Goal: Task Accomplishment & Management: Manage account settings

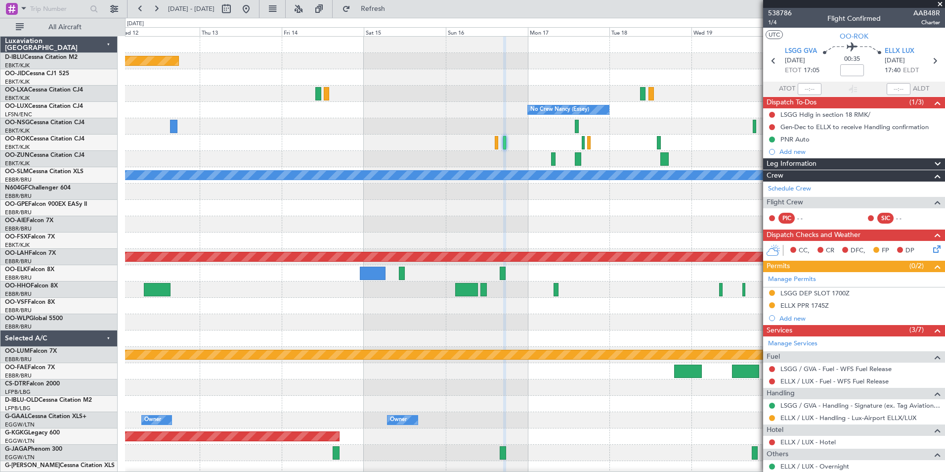
scroll to position [4, 0]
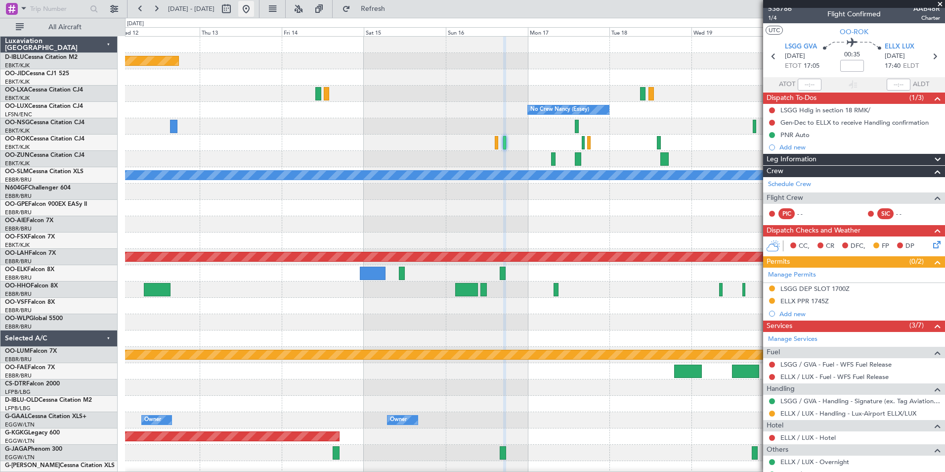
click at [254, 12] on button at bounding box center [246, 9] width 16 height 16
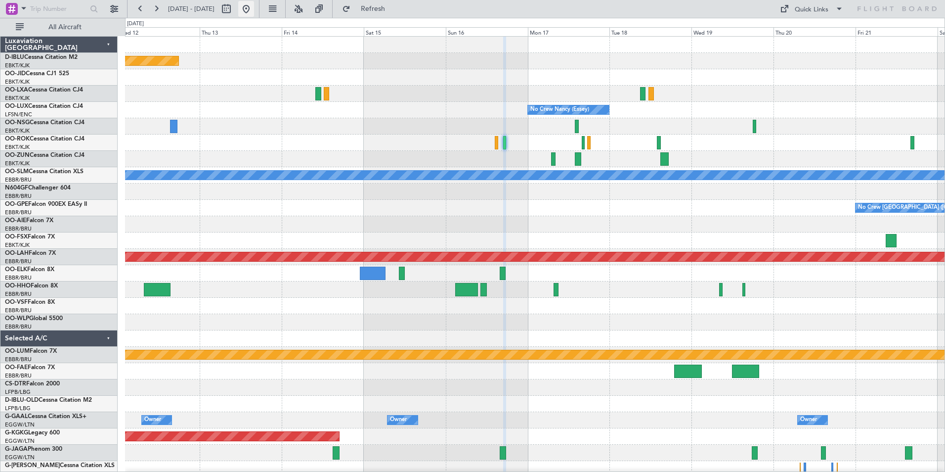
scroll to position [0, 0]
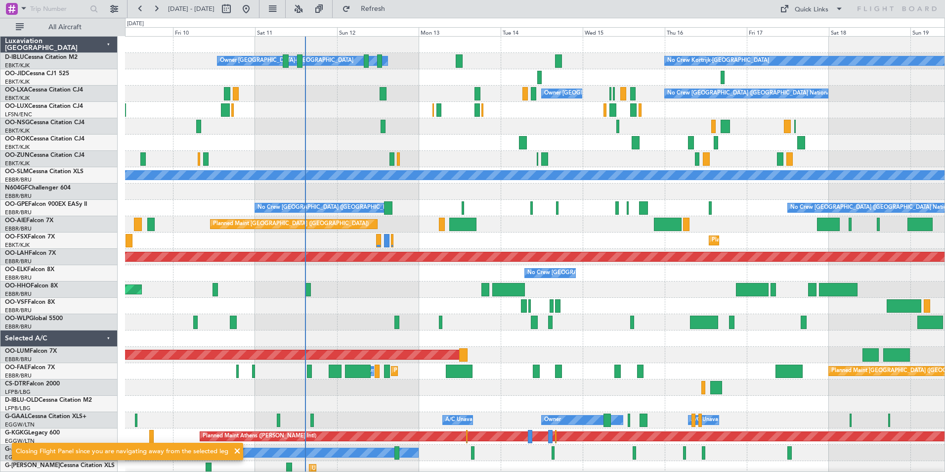
click at [431, 311] on div "No Crew Kortrijk-[GEOGRAPHIC_DATA] Owner [GEOGRAPHIC_DATA]-[GEOGRAPHIC_DATA] No…" at bounding box center [535, 371] width 820 height 669
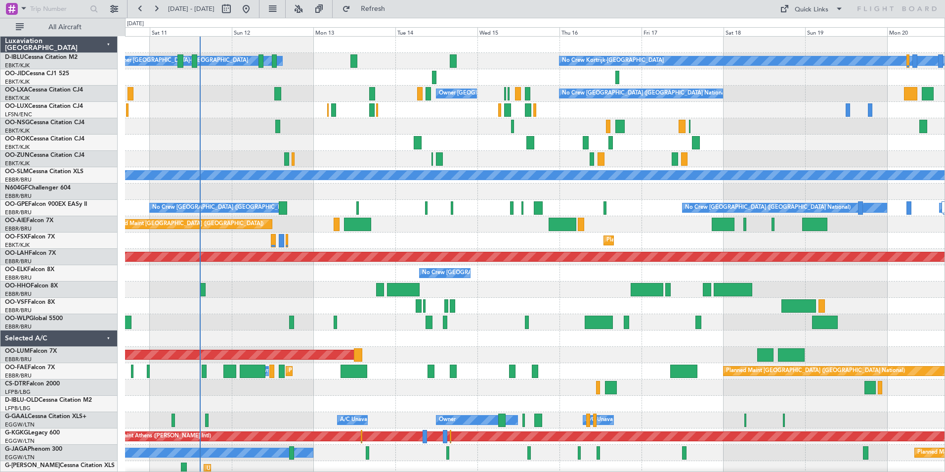
click at [302, 306] on div at bounding box center [535, 306] width 820 height 16
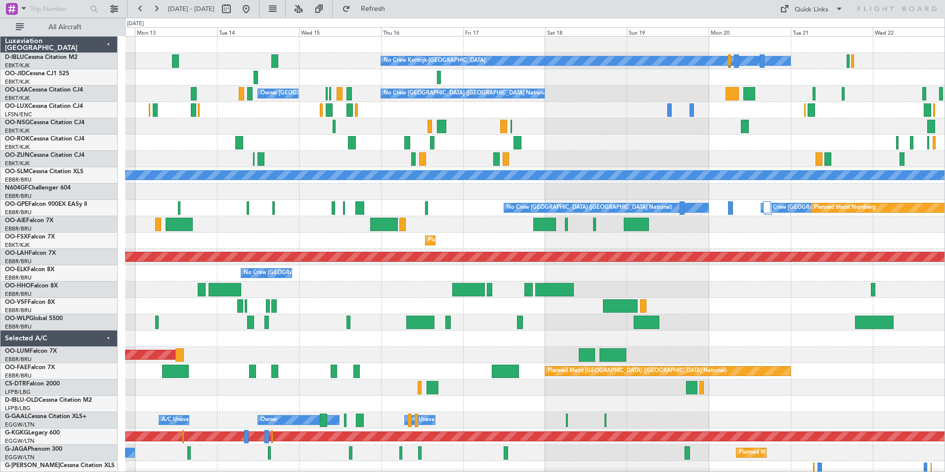
click at [342, 321] on div at bounding box center [535, 322] width 820 height 16
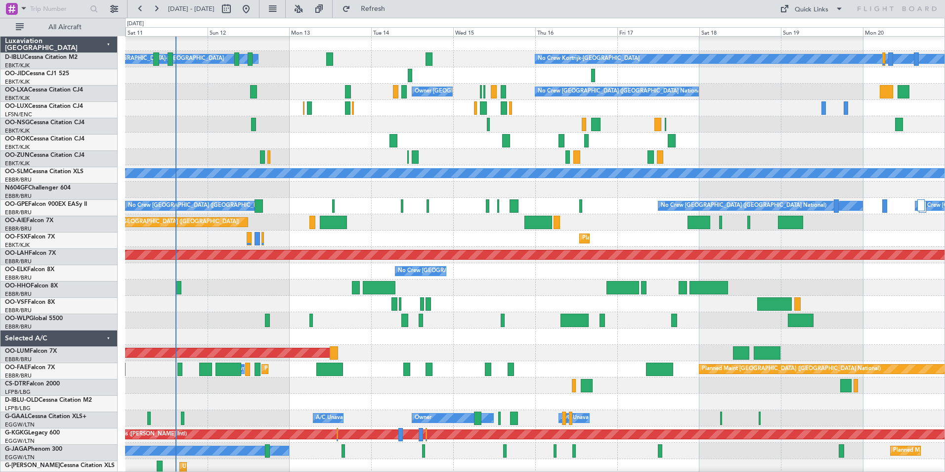
scroll to position [2, 0]
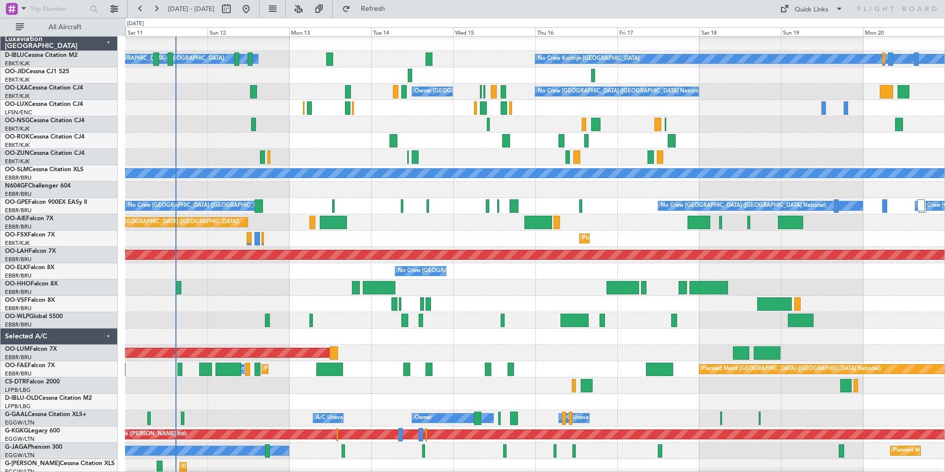
click at [605, 286] on div "Planned Maint Geneva (Cointrin)" at bounding box center [535, 287] width 820 height 16
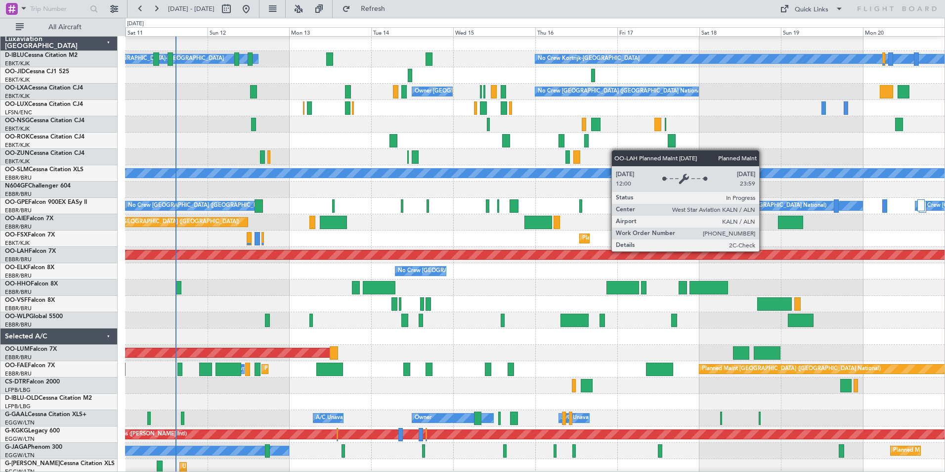
click at [422, 319] on div "No Crew Kortrijk-[GEOGRAPHIC_DATA] Owner [GEOGRAPHIC_DATA]-[GEOGRAPHIC_DATA] No…" at bounding box center [535, 369] width 820 height 669
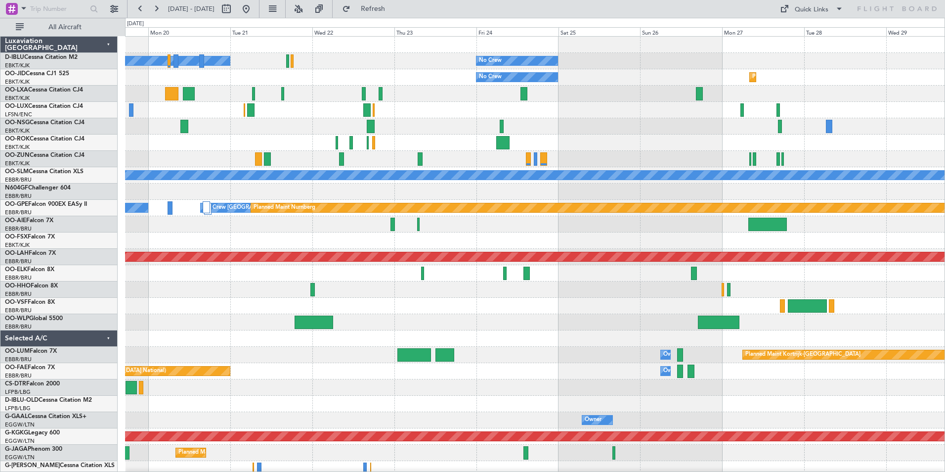
click at [377, 309] on div "No Crew Kortrijk-[GEOGRAPHIC_DATA] No Crew No Crew Planned Maint [GEOGRAPHIC_DA…" at bounding box center [535, 371] width 820 height 669
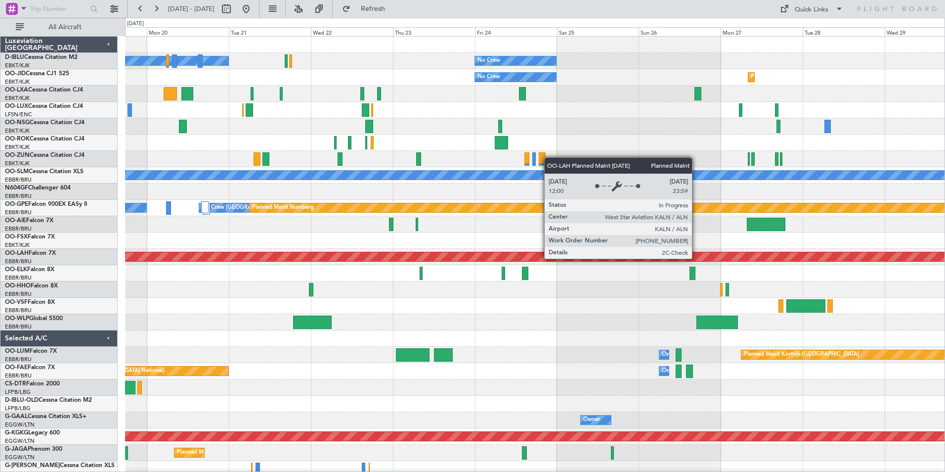
click at [468, 299] on div "No Crew Kortrijk-[GEOGRAPHIC_DATA] No Crew No Crew Planned Maint [GEOGRAPHIC_DA…" at bounding box center [535, 371] width 820 height 669
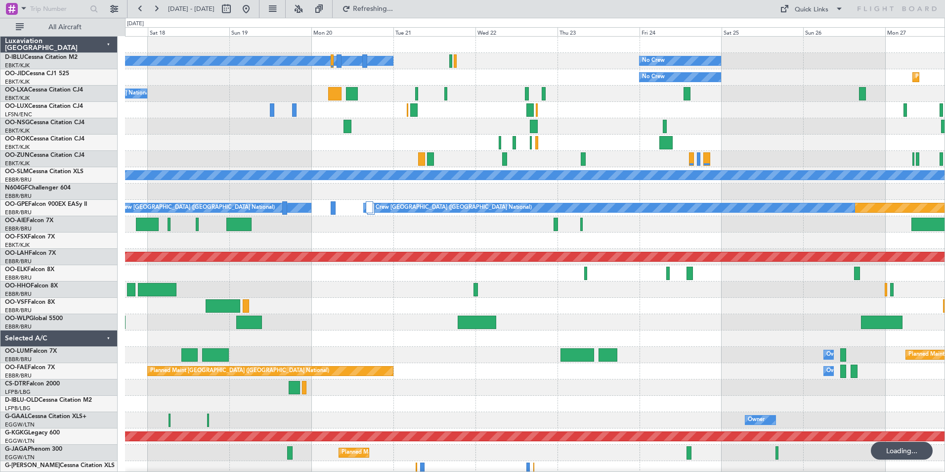
click at [718, 291] on div "No Crew No Crew Kortrijk-[GEOGRAPHIC_DATA] Planned Maint [GEOGRAPHIC_DATA]-[GEO…" at bounding box center [535, 347] width 820 height 620
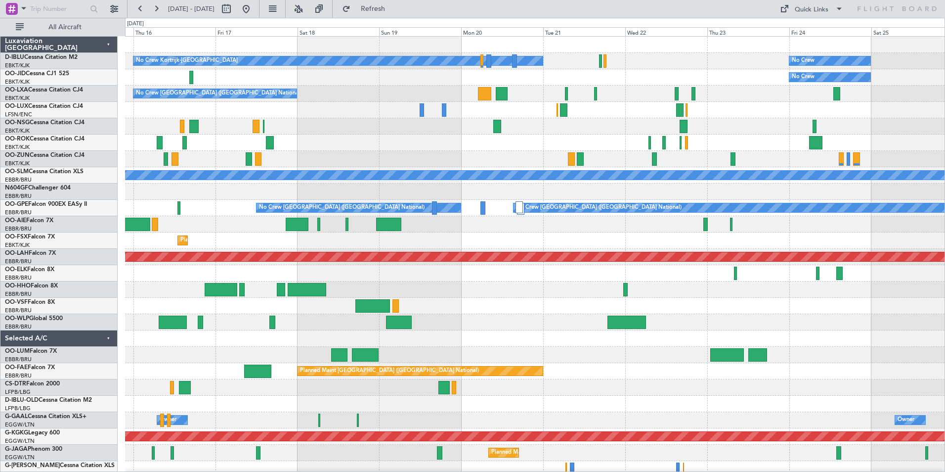
click at [582, 123] on div "No Crew Kortrijk-[GEOGRAPHIC_DATA] No Crew No Crew Planned Maint [GEOGRAPHIC_DA…" at bounding box center [535, 347] width 820 height 620
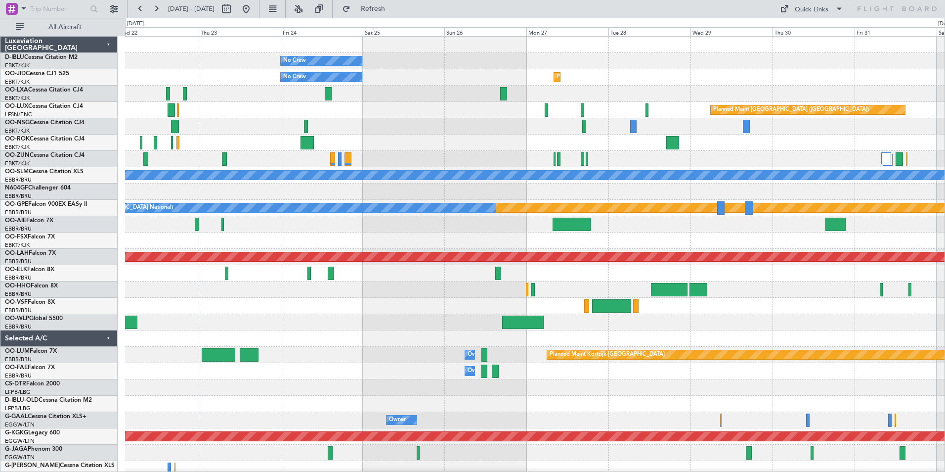
click at [0, 212] on html "[DATE] - [DATE] Refresh Quick Links All Aircraft No Crew No Crew Kortrijk-[GEOG…" at bounding box center [472, 236] width 945 height 472
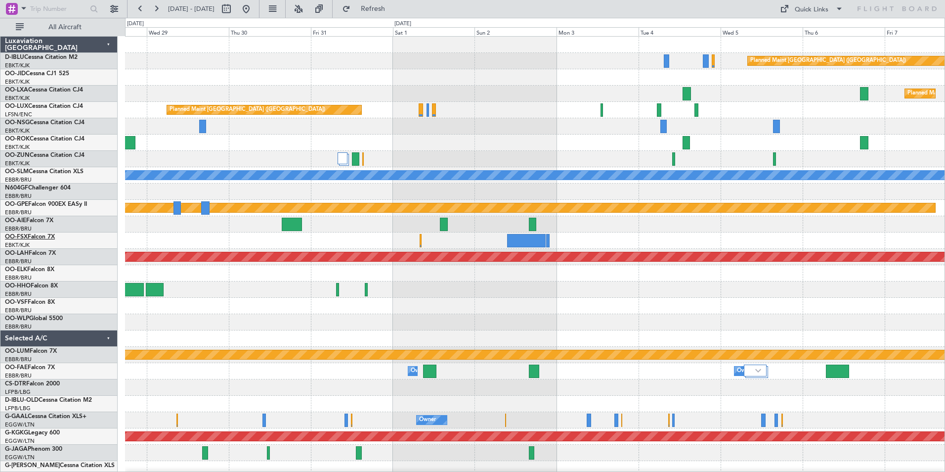
click at [7, 237] on div "Planned Maint [GEOGRAPHIC_DATA] ([GEOGRAPHIC_DATA]) Planned Maint [GEOGRAPHIC_D…" at bounding box center [472, 245] width 945 height 454
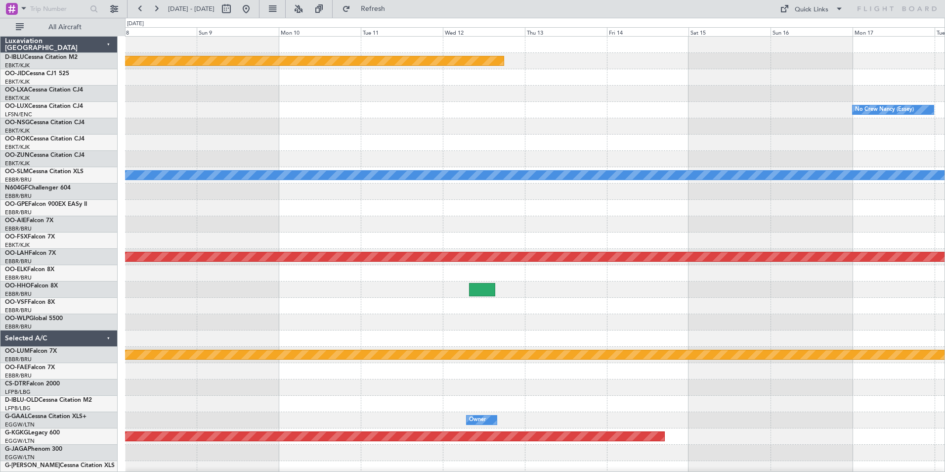
click at [158, 248] on div "Planned Maint [GEOGRAPHIC_DATA] ([GEOGRAPHIC_DATA]) Planned Maint [GEOGRAPHIC_D…" at bounding box center [535, 371] width 820 height 669
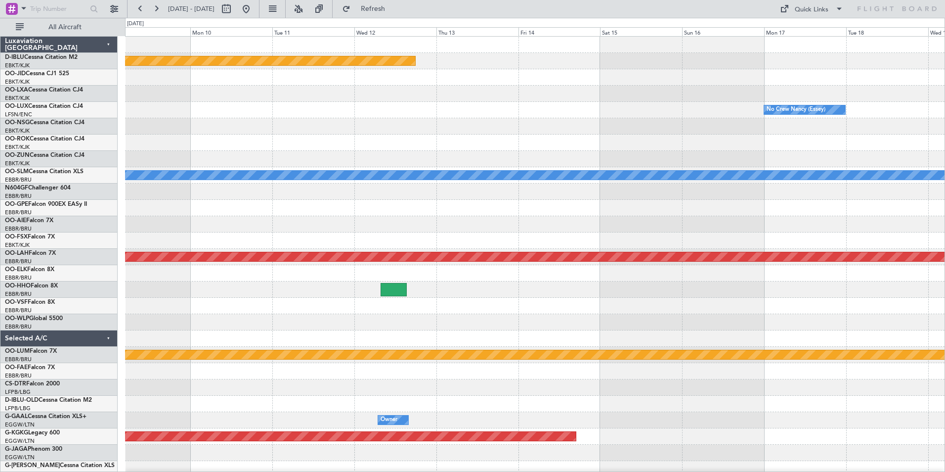
click at [180, 225] on div "Planned Maint [GEOGRAPHIC_DATA] ([GEOGRAPHIC_DATA]) Planned Maint [GEOGRAPHIC_D…" at bounding box center [535, 371] width 820 height 669
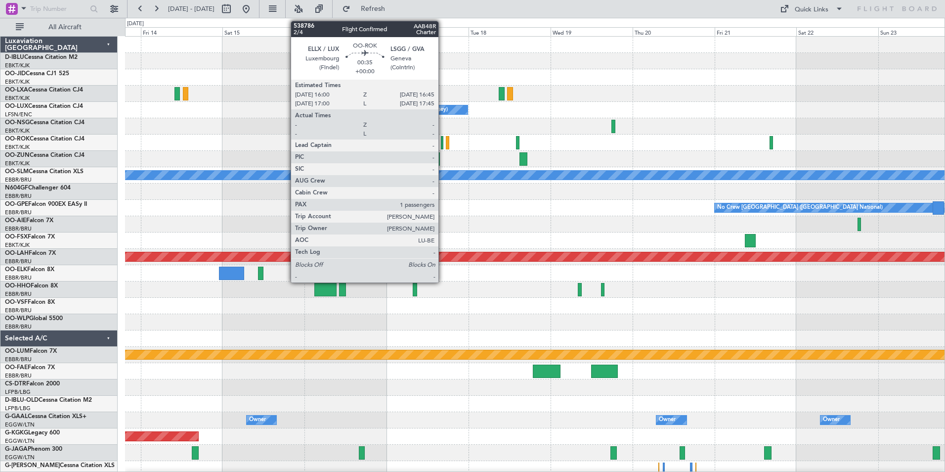
click at [443, 143] on div at bounding box center [442, 142] width 3 height 13
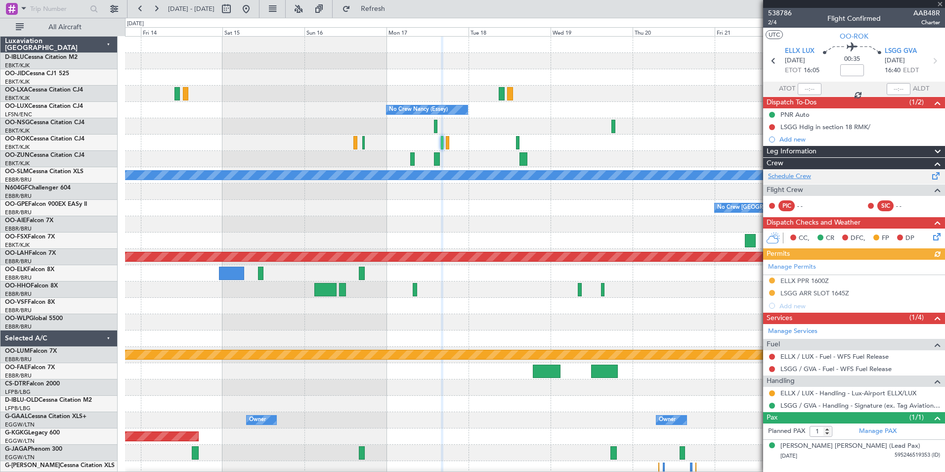
click at [801, 174] on link "Schedule Crew" at bounding box center [789, 177] width 43 height 10
click at [783, 11] on span "538786" at bounding box center [780, 13] width 24 height 10
click at [259, 17] on fb-range-datepicker "[DATE] - [DATE]" at bounding box center [193, 9] width 132 height 18
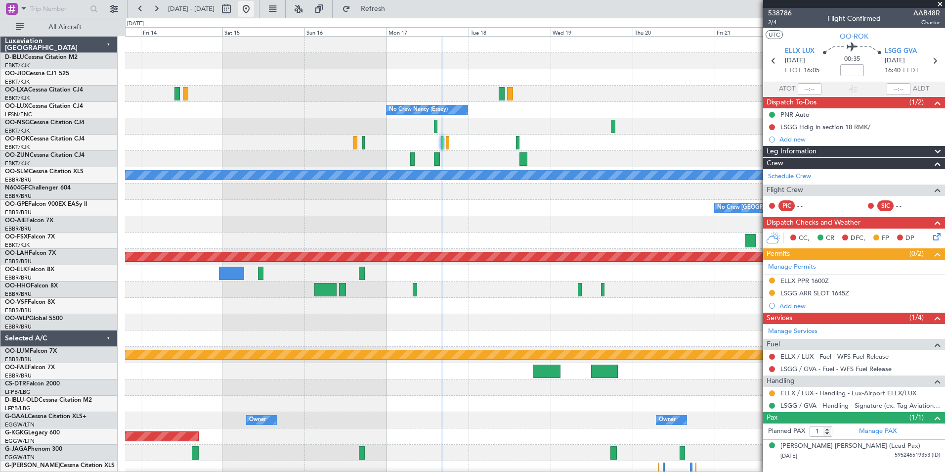
click at [254, 16] on button at bounding box center [246, 9] width 16 height 16
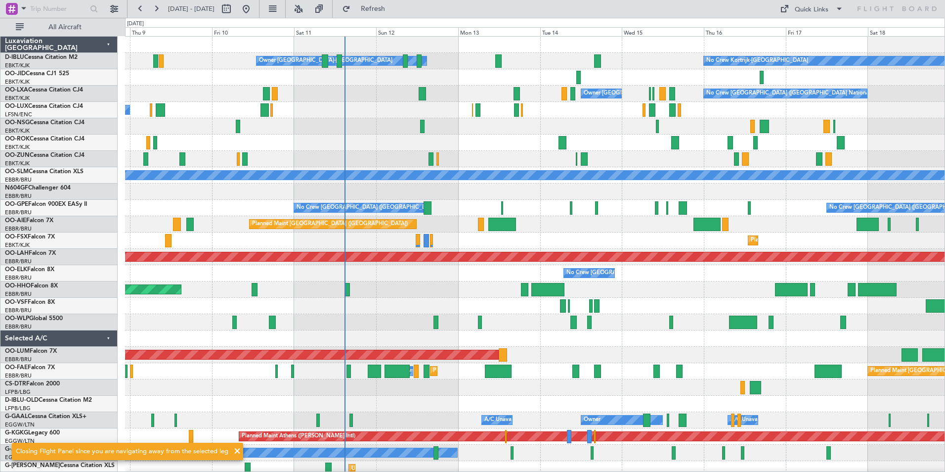
click at [573, 303] on div at bounding box center [535, 306] width 820 height 16
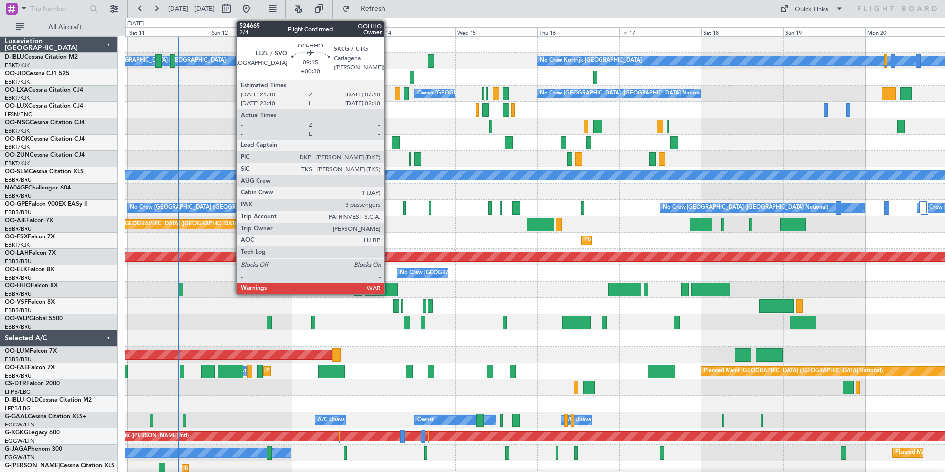
click at [389, 284] on div at bounding box center [381, 289] width 33 height 13
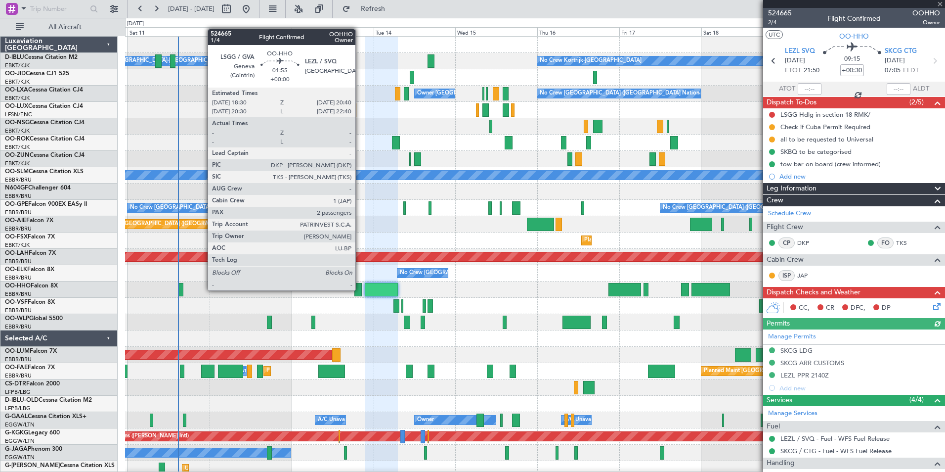
click at [360, 289] on div at bounding box center [357, 289] width 7 height 13
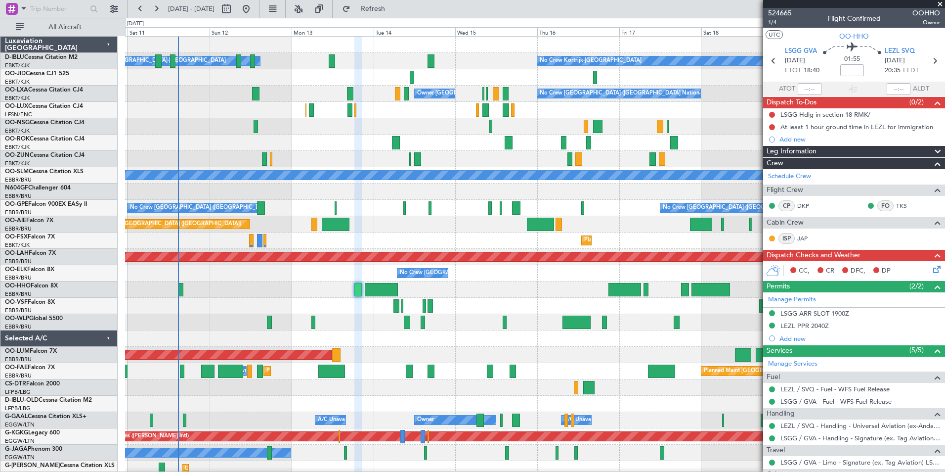
click at [495, 245] on div "No Crew Kortrijk-[GEOGRAPHIC_DATA] Owner [GEOGRAPHIC_DATA]-[GEOGRAPHIC_DATA] No…" at bounding box center [535, 371] width 820 height 669
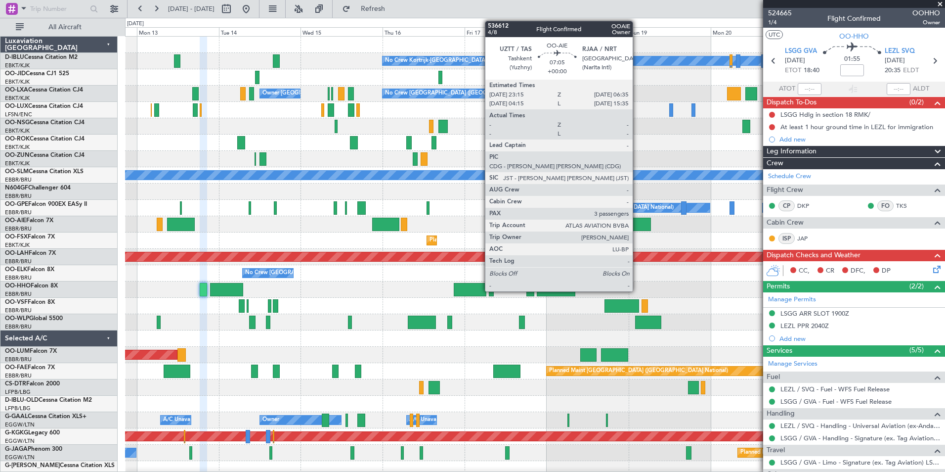
click at [637, 225] on div at bounding box center [638, 223] width 25 height 13
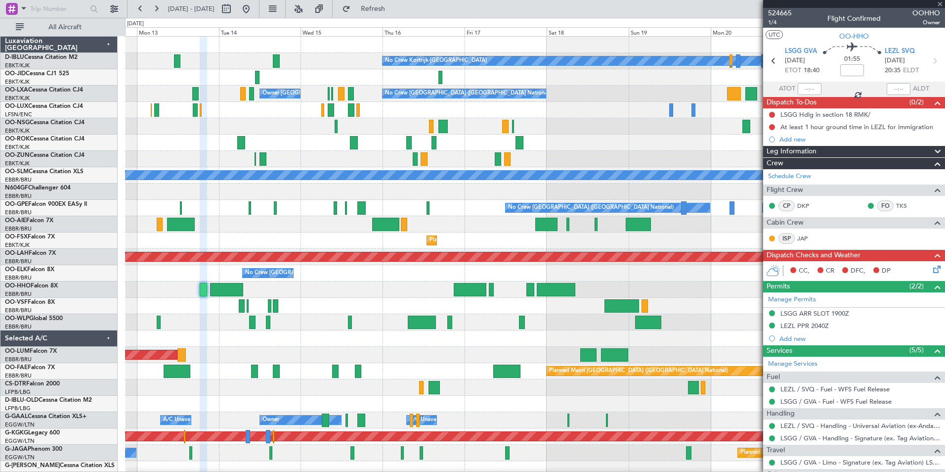
type input "3"
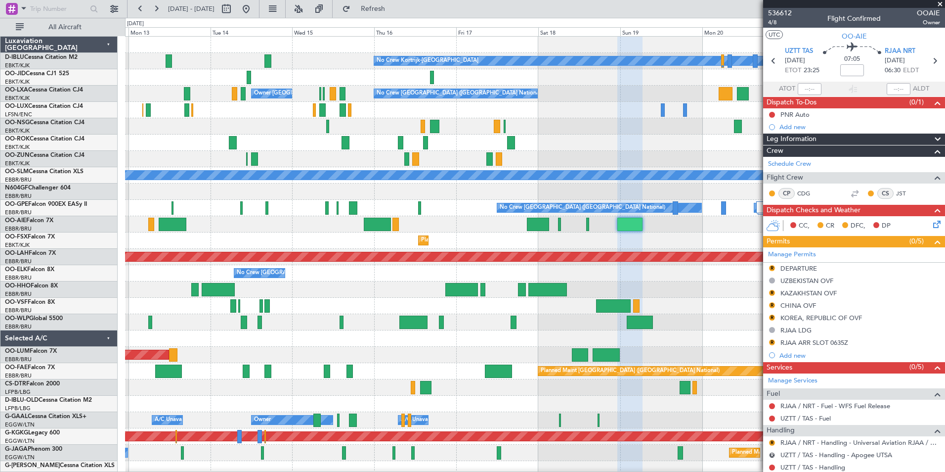
click at [587, 273] on div "No Crew [GEOGRAPHIC_DATA] ([GEOGRAPHIC_DATA] National)" at bounding box center [535, 273] width 820 height 16
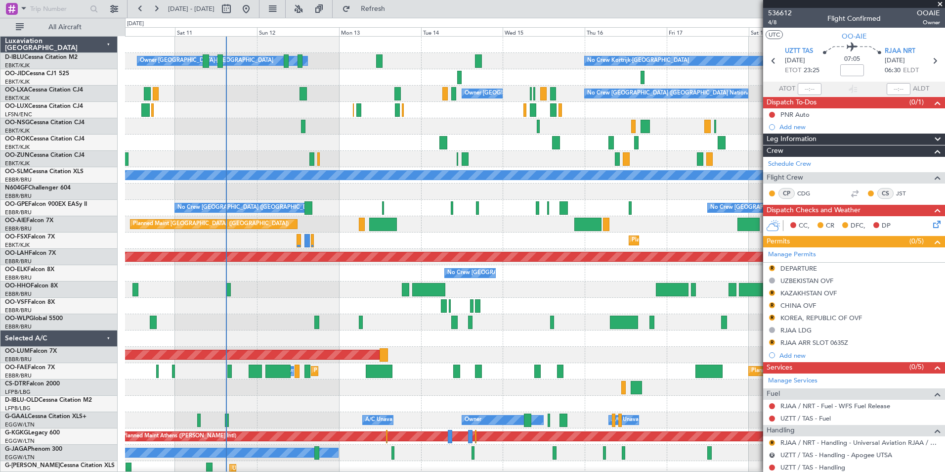
click at [513, 319] on div "No Crew Kortrijk-[GEOGRAPHIC_DATA] Owner [GEOGRAPHIC_DATA]-[GEOGRAPHIC_DATA] No…" at bounding box center [535, 371] width 820 height 669
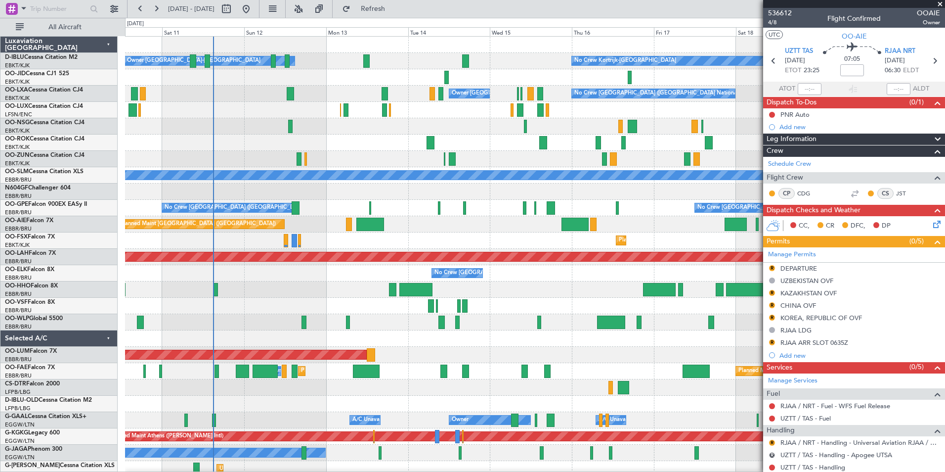
click at [350, 289] on div "No Crew Kortrijk-[GEOGRAPHIC_DATA] Owner [GEOGRAPHIC_DATA]-[GEOGRAPHIC_DATA] No…" at bounding box center [535, 371] width 820 height 669
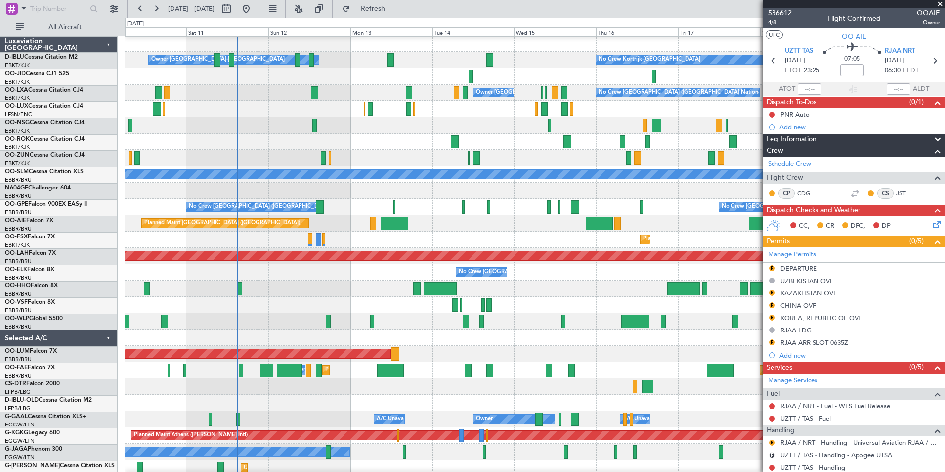
click at [365, 299] on div at bounding box center [535, 305] width 820 height 16
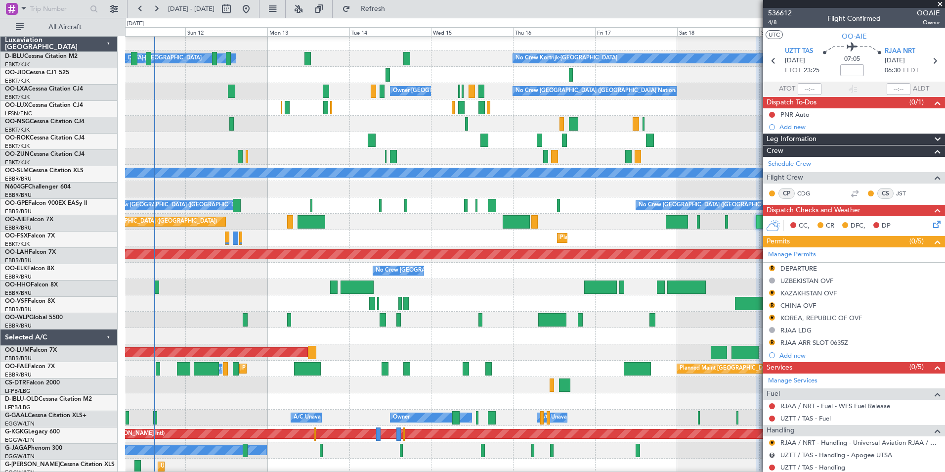
click at [295, 296] on div at bounding box center [535, 303] width 820 height 16
click at [409, 302] on div at bounding box center [535, 303] width 820 height 16
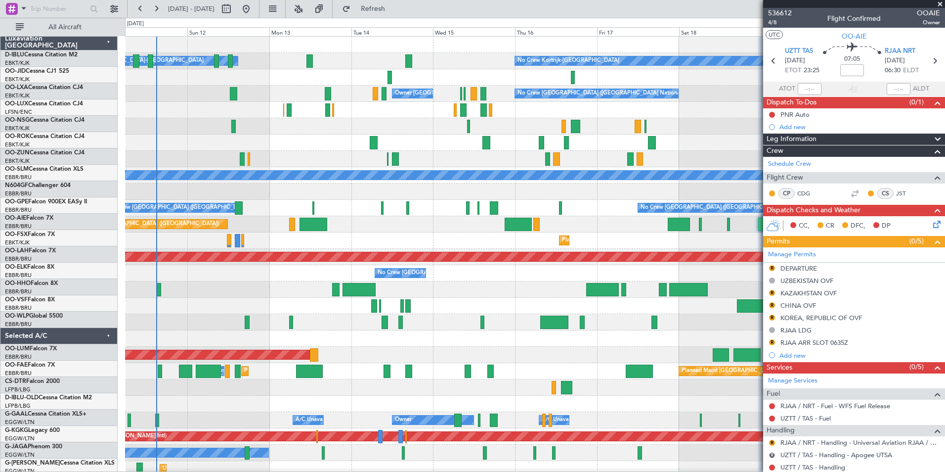
scroll to position [0, 0]
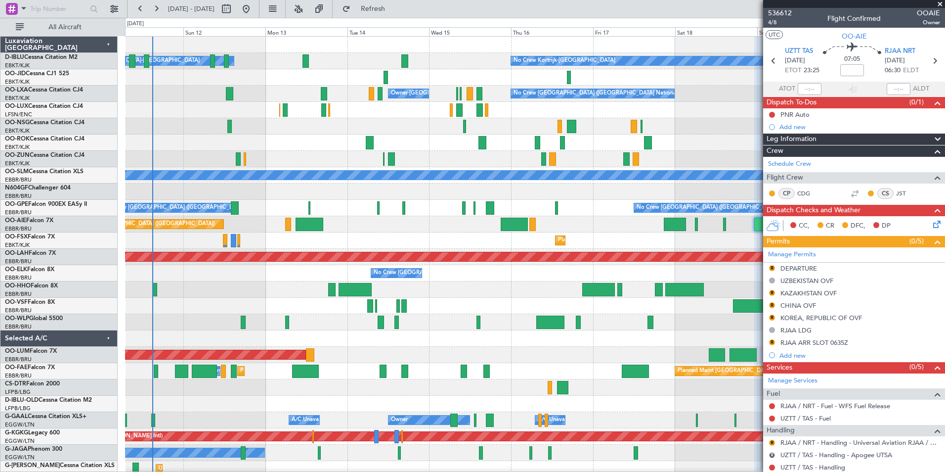
click at [313, 293] on div "Planned Maint Geneva (Cointrin)" at bounding box center [535, 289] width 820 height 16
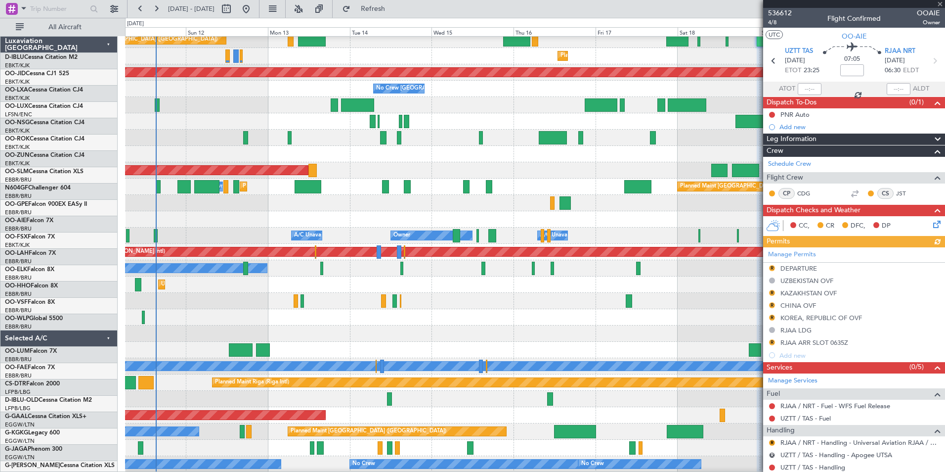
scroll to position [233, 0]
